Goal: Transaction & Acquisition: Register for event/course

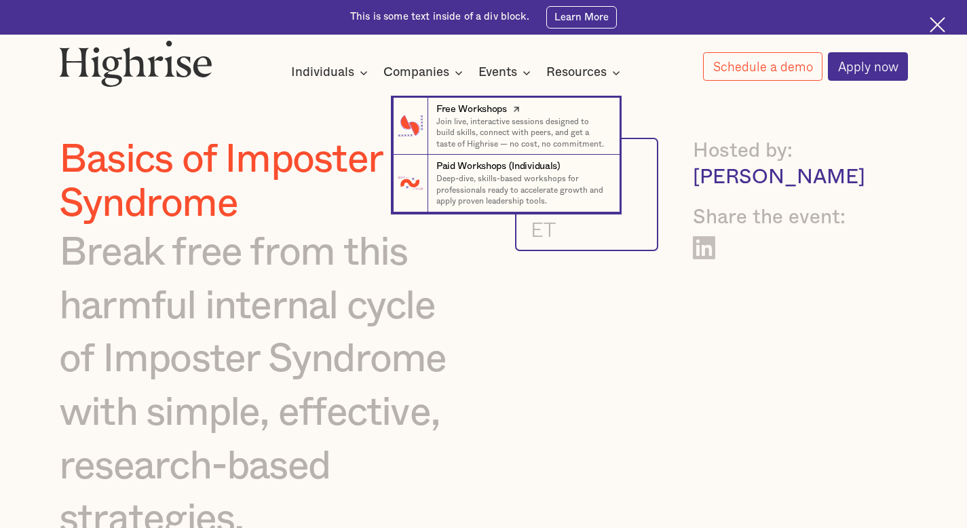
click at [472, 98] on link "Free Workshops Join live, interactive sessions designed to build skills, connec…" at bounding box center [506, 127] width 227 height 58
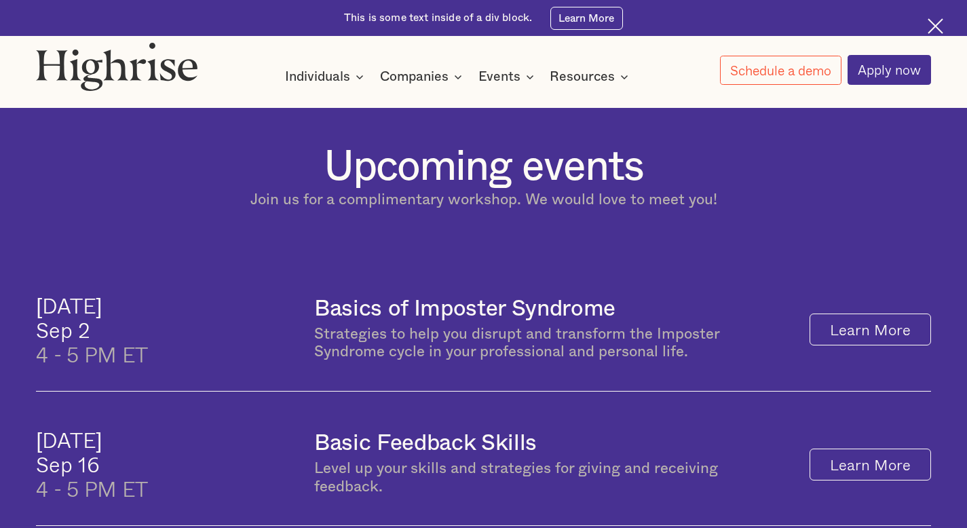
scroll to position [621, 0]
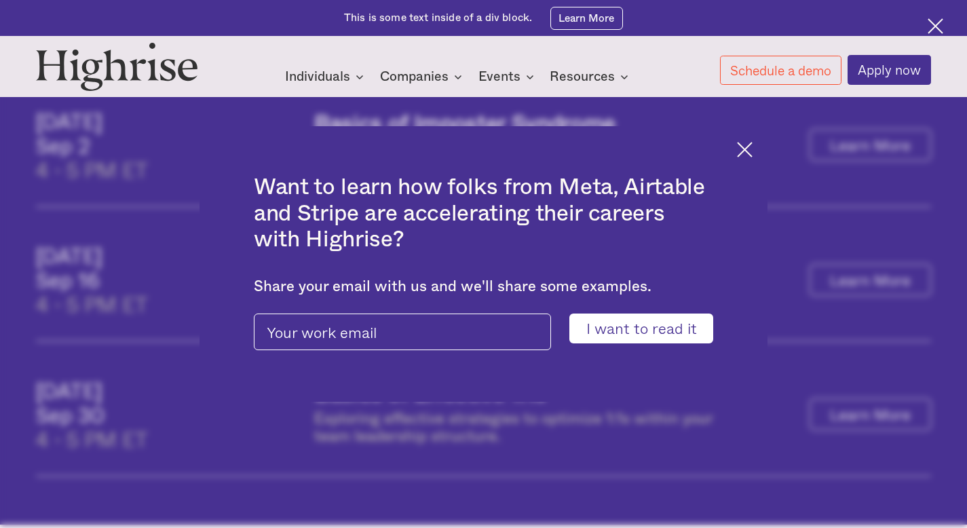
click at [753, 152] on img at bounding box center [745, 150] width 16 height 16
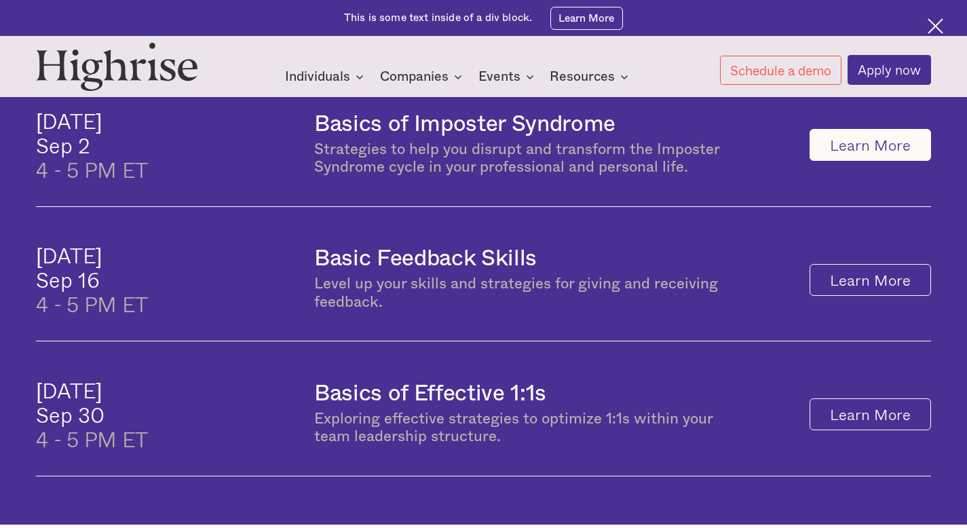
click at [819, 161] on link "Learn More" at bounding box center [871, 145] width 122 height 32
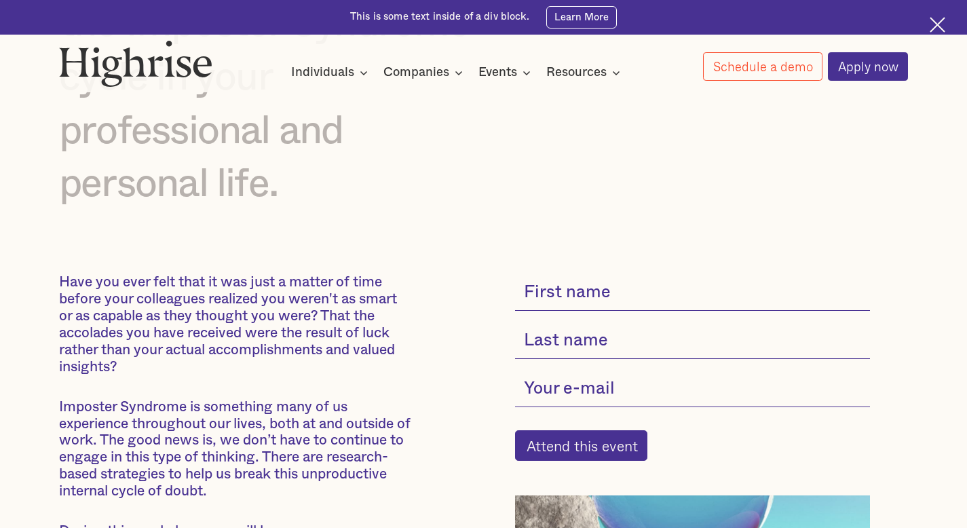
scroll to position [506, 0]
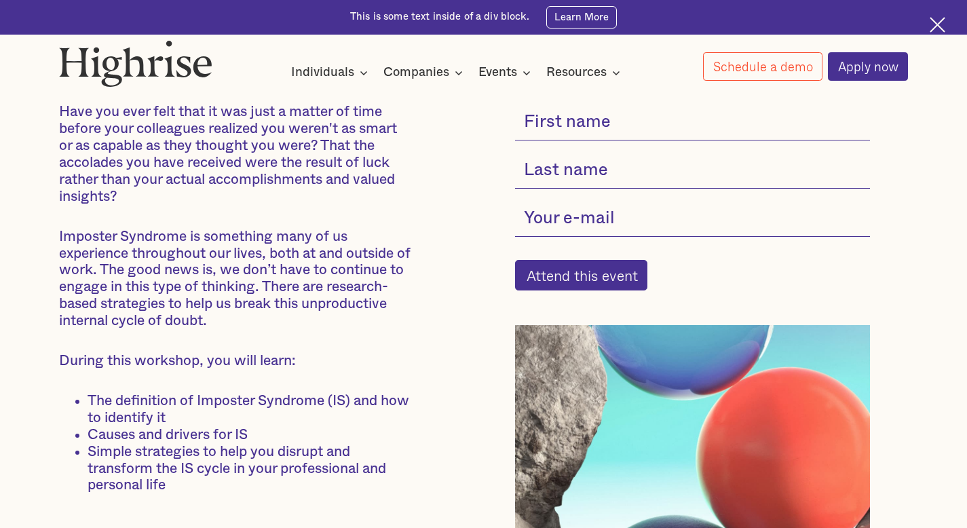
click at [648, 129] on input "current-single-event-subscribe-form" at bounding box center [692, 122] width 355 height 37
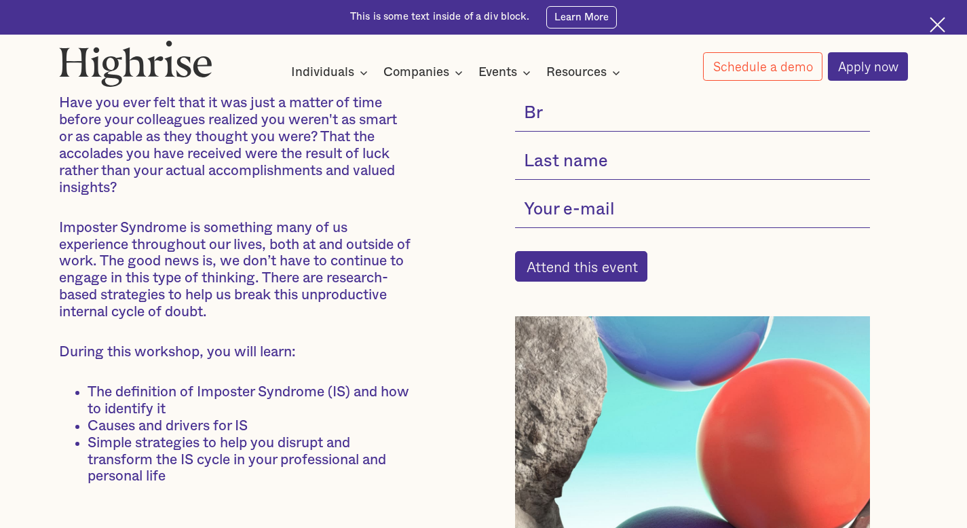
scroll to position [517, 0]
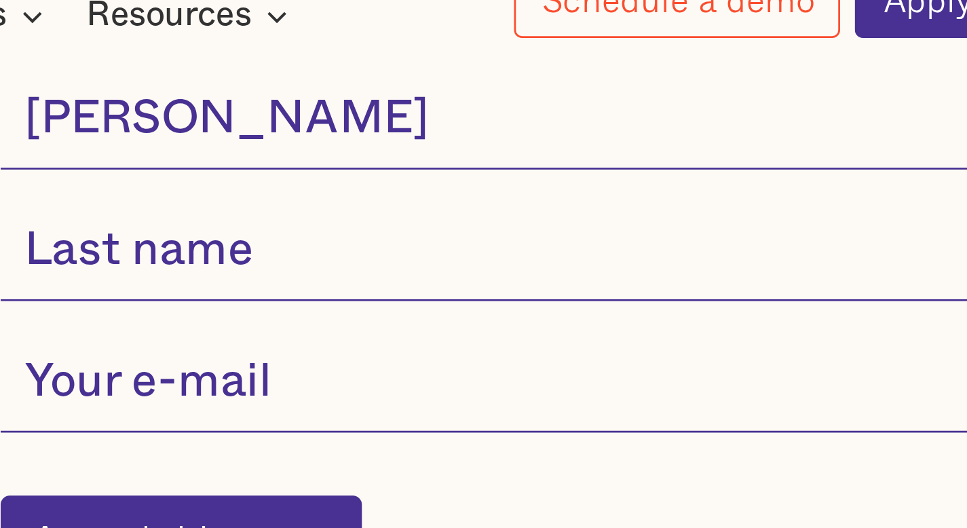
type input "Bradley"
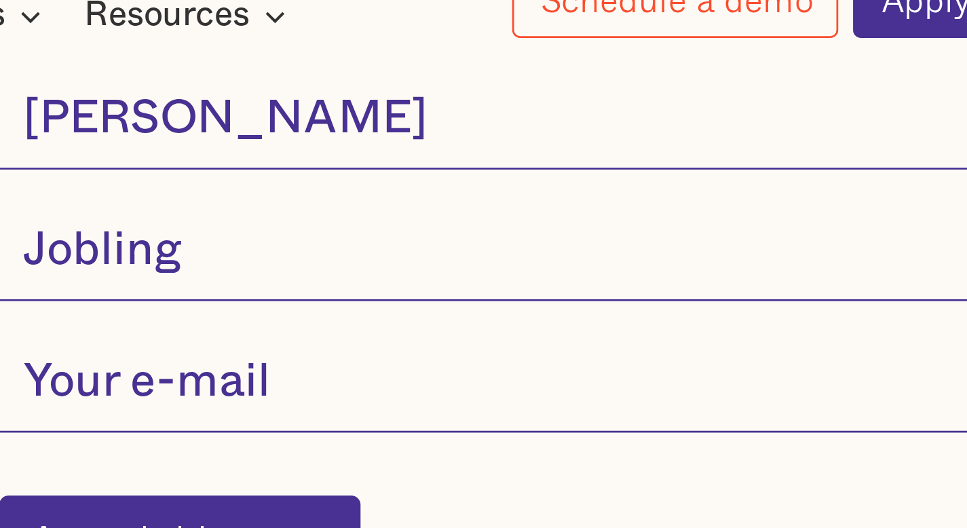
type input "Jobling"
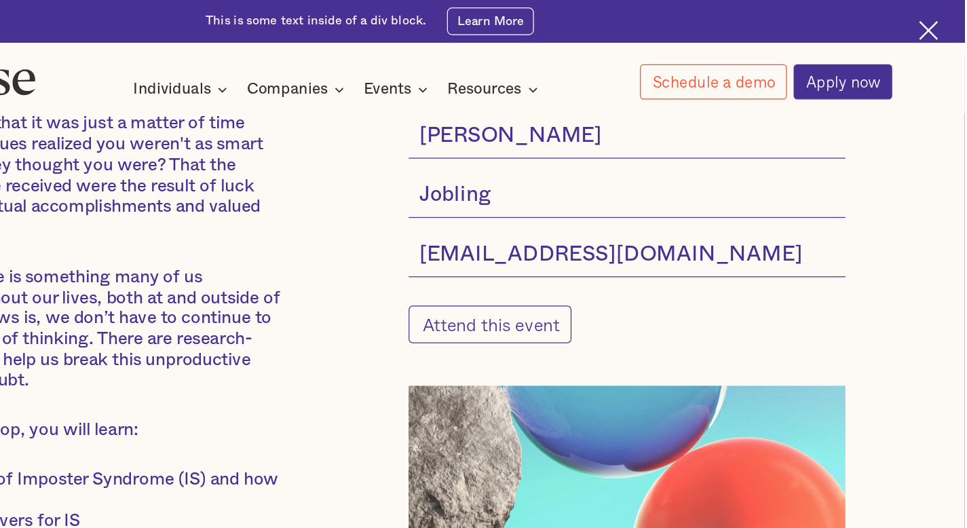
type input "bjobling95@gsb.columbia.edu"
click at [545, 278] on input "Attend this event" at bounding box center [581, 263] width 132 height 31
type input "Please wait..."
